Goal: Navigation & Orientation: Find specific page/section

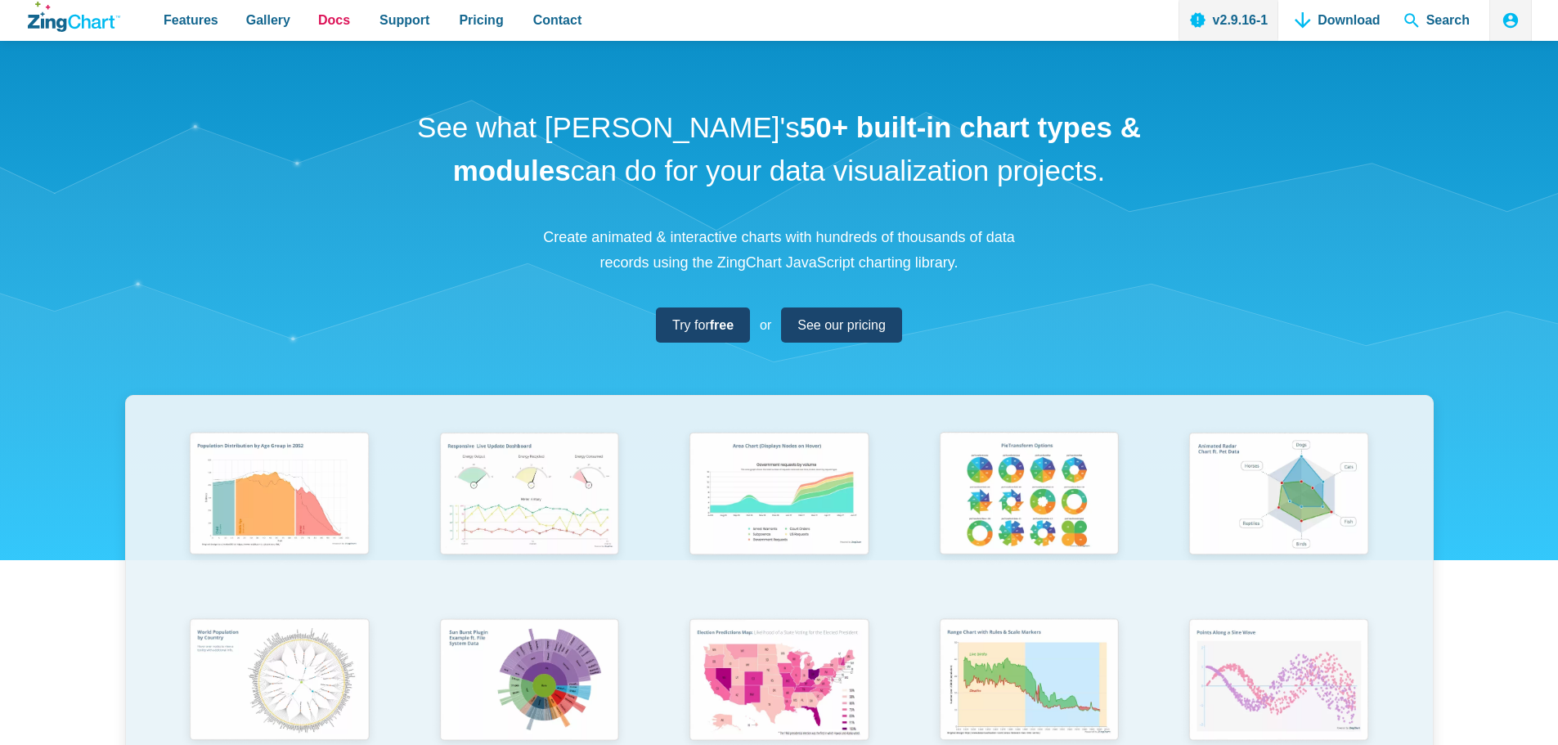
click at [324, 27] on span "Docs" at bounding box center [334, 20] width 32 height 22
click at [46, 19] on icon "ZingChart Logo. Click to return to the homepage" at bounding box center [47, 23] width 38 height 17
click at [103, 19] on icon "ZingChart Logo. Click to return to the homepage" at bounding box center [91, 22] width 47 height 14
click at [322, 18] on span "Docs" at bounding box center [334, 20] width 32 height 22
